Goal: Information Seeking & Learning: Understand process/instructions

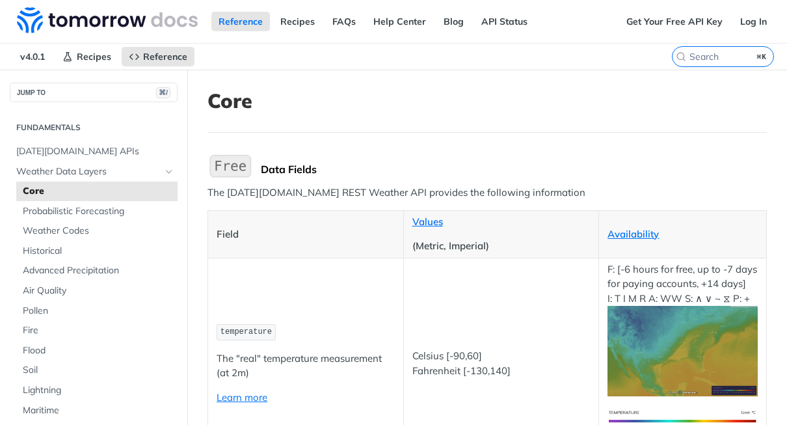
click at [293, 263] on td "temperature The "real" temperature measurement (at 2m) Learn more" at bounding box center [306, 362] width 196 height 211
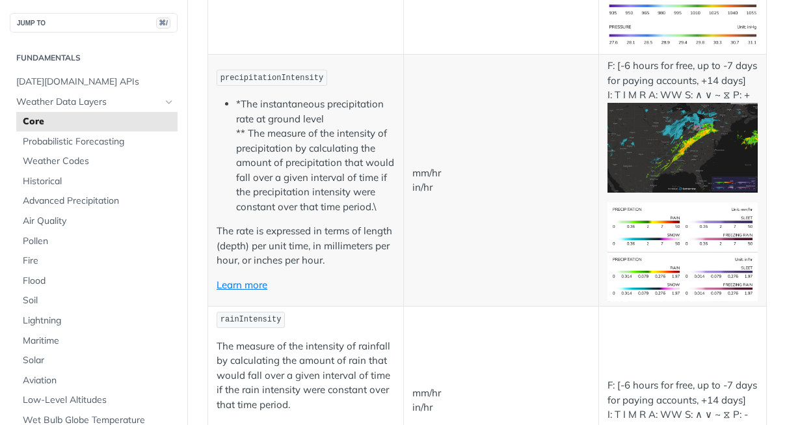
scroll to position [3114, 0]
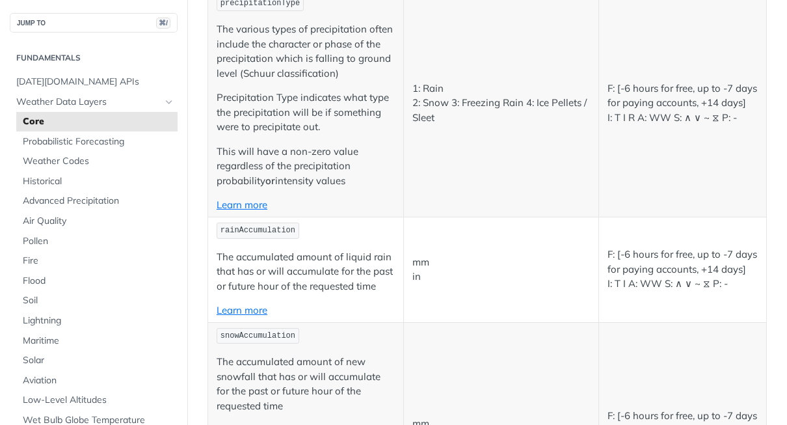
click at [304, 135] on p "Precipitation Type indicates what type the precipitation will be if something w…" at bounding box center [306, 112] width 178 height 44
click at [262, 202] on td "precipitationType The various types of precipitation often include the characte…" at bounding box center [306, 103] width 196 height 227
click at [265, 135] on p "Precipitation Type indicates what type the precipitation will be if something w…" at bounding box center [306, 112] width 178 height 44
click at [276, 8] on span "precipitationType" at bounding box center [259, 3] width 79 height 9
click at [250, 211] on link "Learn more" at bounding box center [242, 204] width 51 height 12
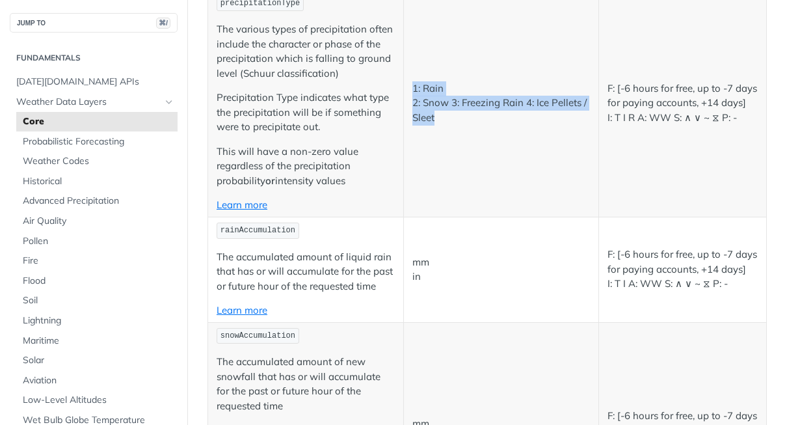
drag, startPoint x: 440, startPoint y: 235, endPoint x: 412, endPoint y: 207, distance: 39.1
click at [412, 125] on p "1: Rain 2: Snow 3: Freezing Rain 4: Ice Pellets / Sleet" at bounding box center [501, 103] width 178 height 44
copy p "1: Rain 2: Snow 3: Freezing Rain 4: Ice Pellets / Sleet"
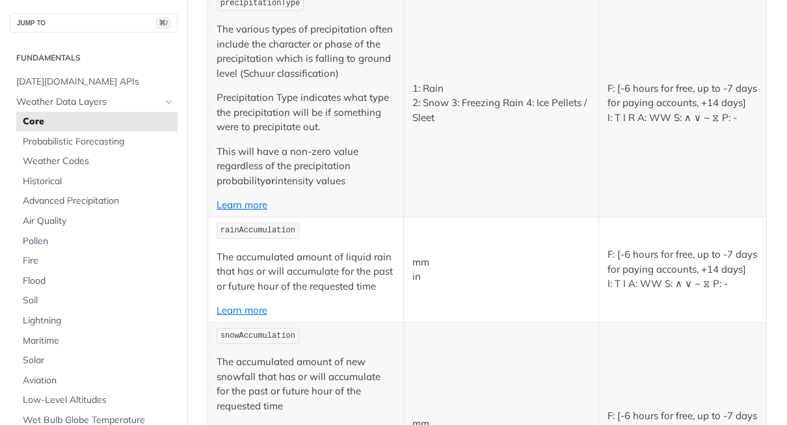
click at [316, 189] on p "This will have a non-zero value regardless of the precipitation probability or …" at bounding box center [306, 166] width 178 height 44
click at [73, 165] on span "Weather Codes" at bounding box center [98, 161] width 151 height 13
